Goal: Find specific page/section: Find specific page/section

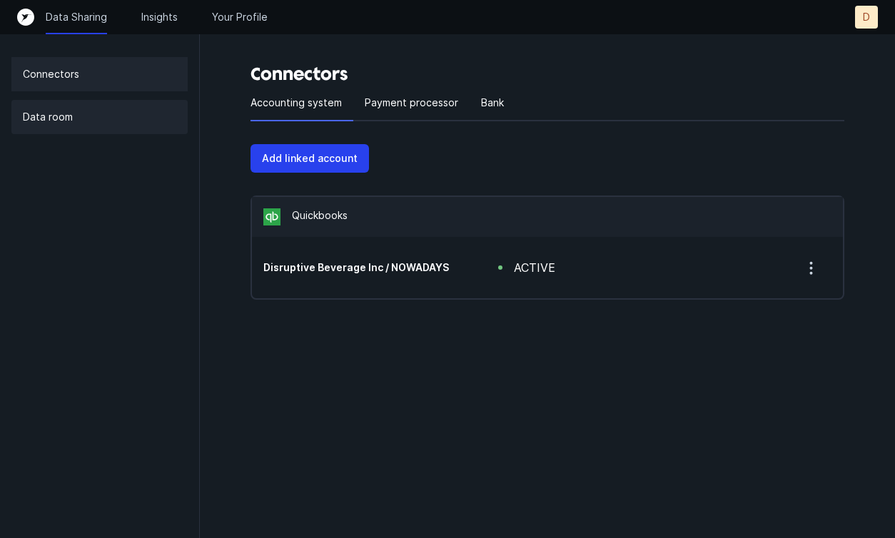
click at [74, 116] on div "Data room" at bounding box center [99, 117] width 176 height 34
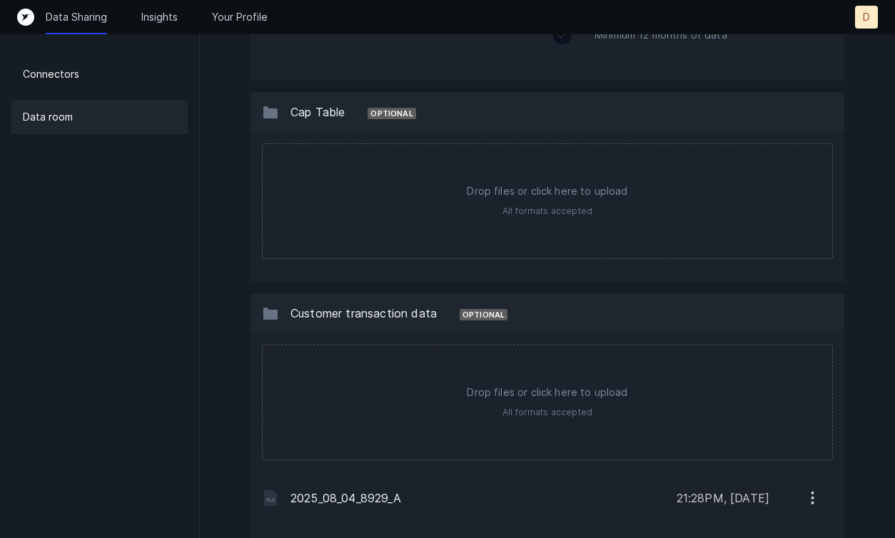
scroll to position [250, 0]
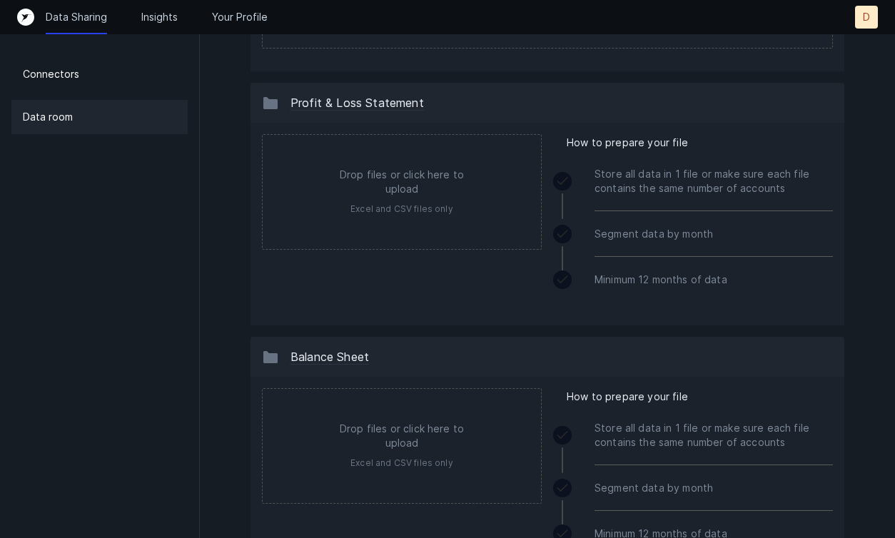
click at [151, 26] on div "Data Sharing Insights Your Profile D D" at bounding box center [447, 17] width 861 height 23
click at [151, 17] on p "Insights" at bounding box center [159, 17] width 36 height 14
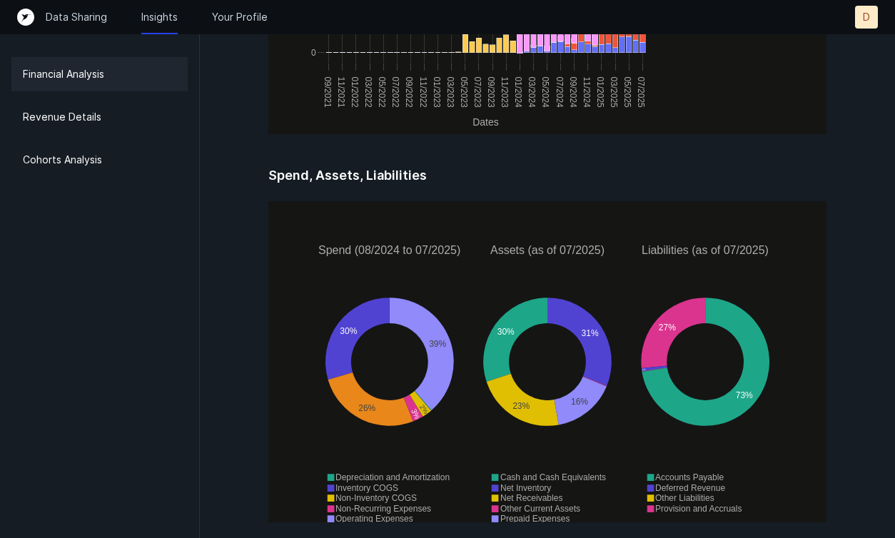
scroll to position [1992, 0]
